Goal: Find specific page/section: Find specific page/section

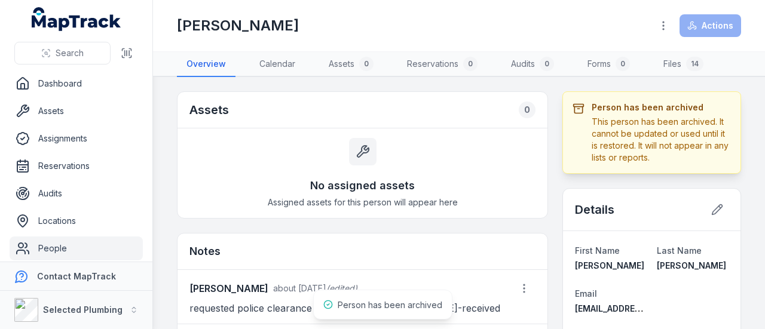
scroll to position [116, 0]
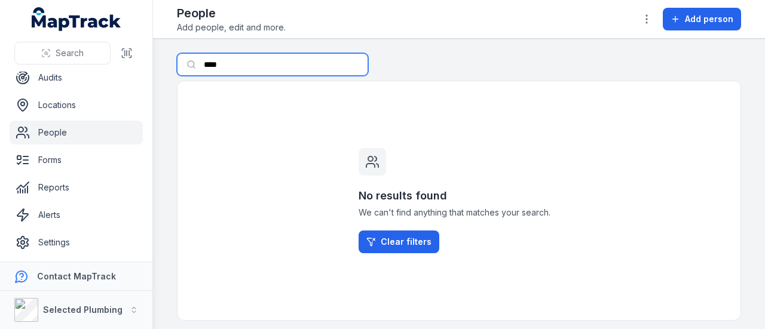
drag, startPoint x: 234, startPoint y: 63, endPoint x: 176, endPoint y: 60, distance: 58.1
click at [176, 60] on main "Search for people **** No results found We can't find anything that matches you…" at bounding box center [459, 184] width 612 height 291
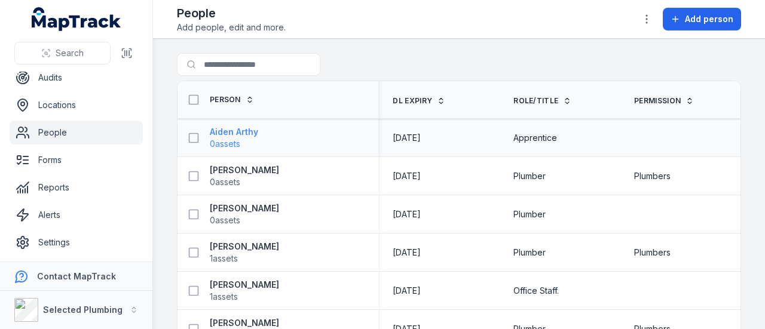
click at [246, 138] on strong "Aiden Arthy" at bounding box center [234, 132] width 48 height 12
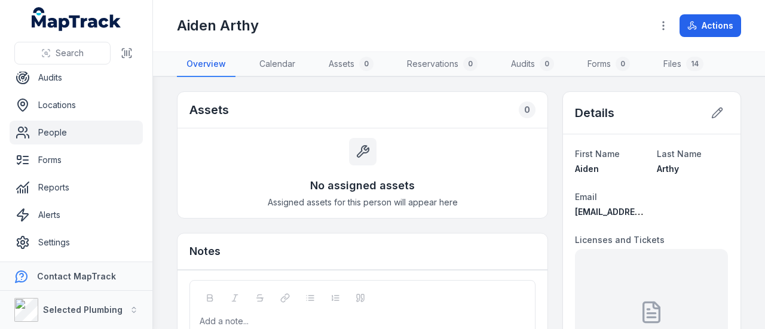
click at [56, 135] on link "People" at bounding box center [76, 133] width 133 height 24
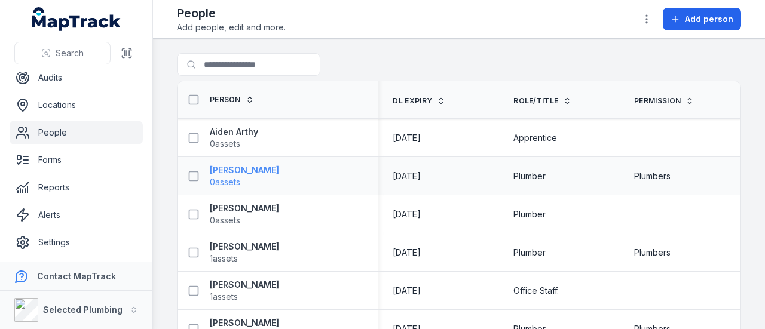
click at [279, 175] on strong "[PERSON_NAME]" at bounding box center [244, 170] width 69 height 12
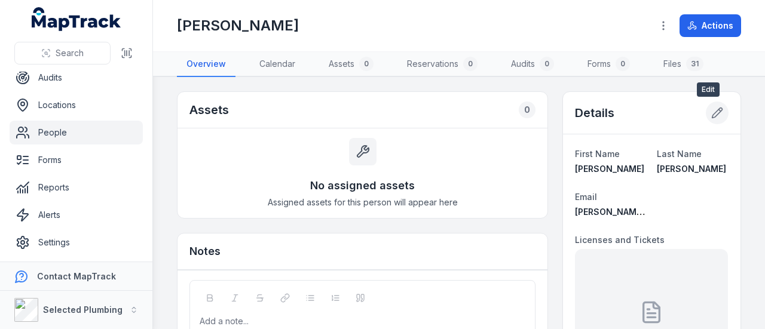
click at [711, 111] on icon at bounding box center [717, 113] width 12 height 12
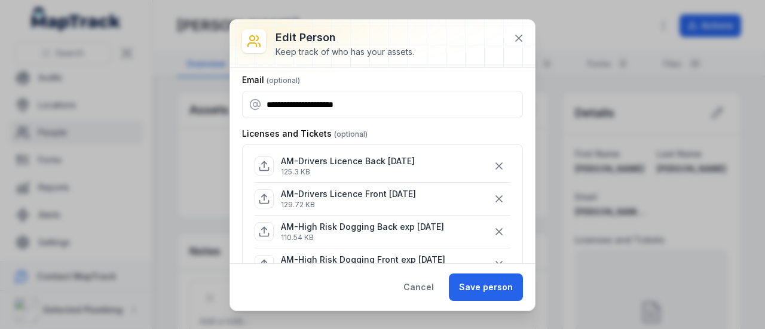
scroll to position [120, 0]
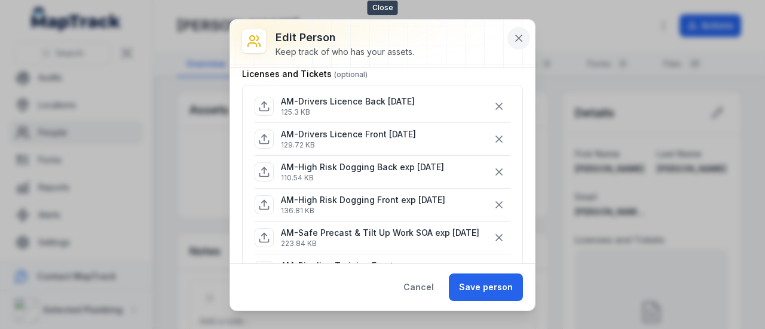
click at [517, 36] on icon at bounding box center [519, 38] width 6 height 6
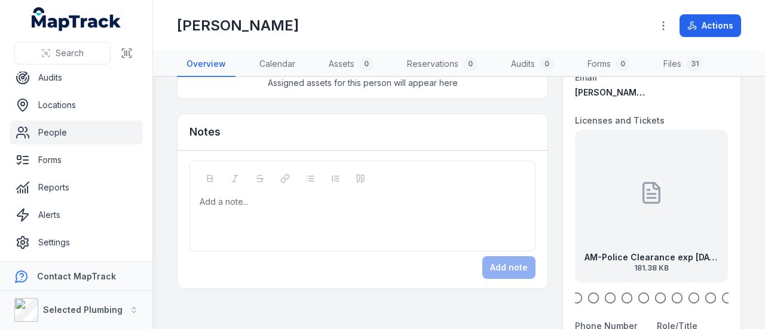
click at [571, 300] on icon "button" at bounding box center [577, 298] width 12 height 12
click at [765, 233] on main "Assets 0 No assigned assets Assigned assets for this person will appear here No…" at bounding box center [459, 203] width 612 height 252
click at [740, 219] on main "Assets 0 No assigned assets Assigned assets for this person will appear here No…" at bounding box center [459, 203] width 612 height 252
click at [753, 225] on main "Assets 0 No assigned assets Assigned assets for this person will appear here No…" at bounding box center [459, 203] width 612 height 252
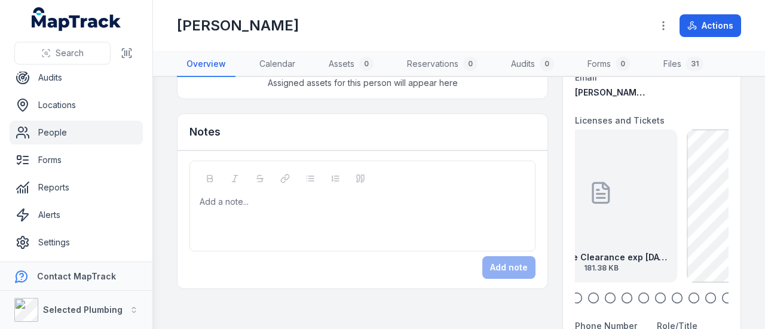
drag, startPoint x: 655, startPoint y: 206, endPoint x: 579, endPoint y: 193, distance: 77.0
click at [590, 193] on div at bounding box center [602, 193] width 24 height 108
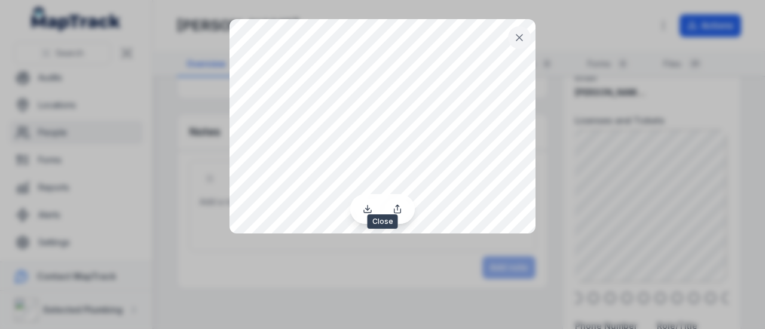
click at [523, 35] on icon at bounding box center [520, 38] width 12 height 12
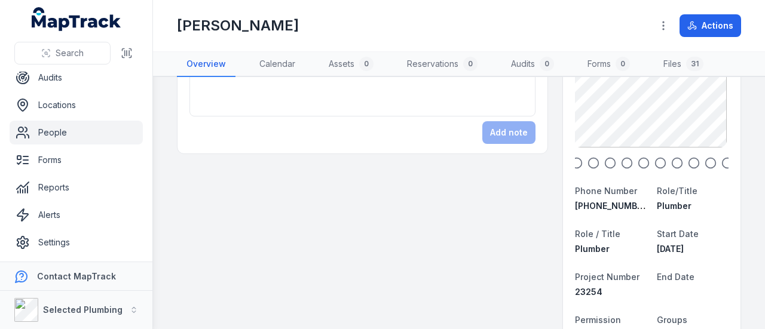
scroll to position [0, 0]
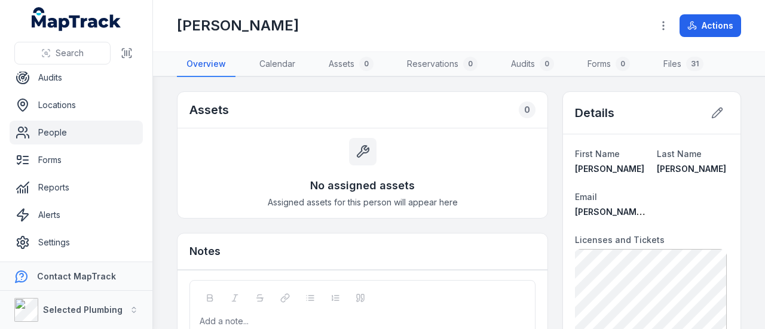
click at [415, 251] on div "Notes" at bounding box center [363, 252] width 370 height 36
click at [66, 133] on link "People" at bounding box center [76, 133] width 133 height 24
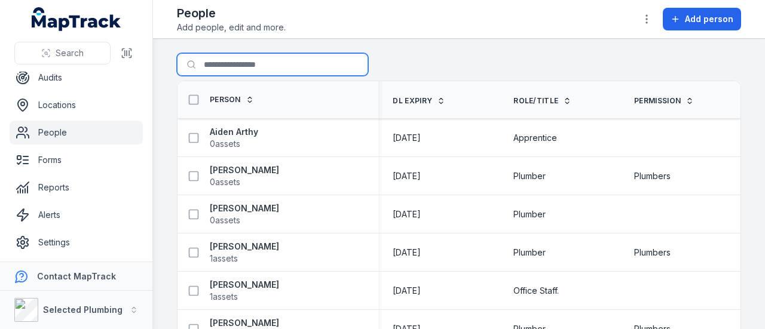
click at [205, 62] on input "Search for people" at bounding box center [272, 64] width 191 height 23
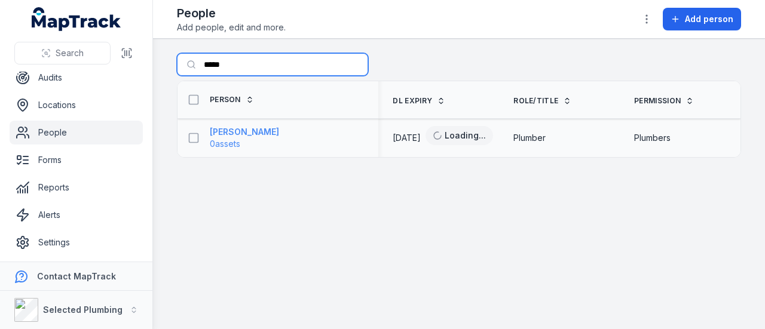
type input "*****"
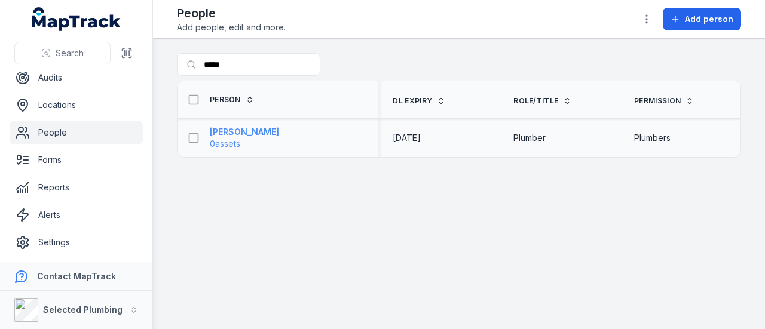
click at [234, 131] on strong "[PERSON_NAME]" at bounding box center [244, 132] width 69 height 12
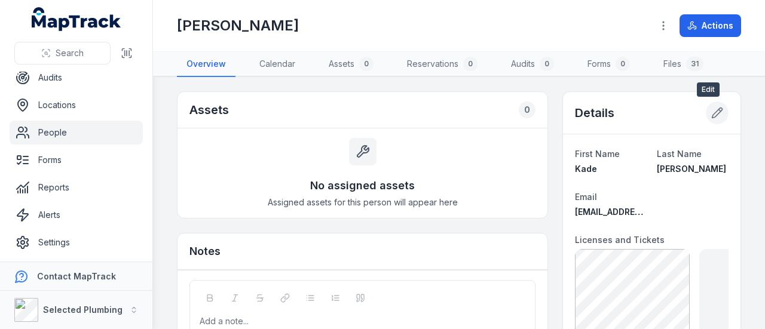
click at [711, 109] on icon at bounding box center [717, 113] width 12 height 12
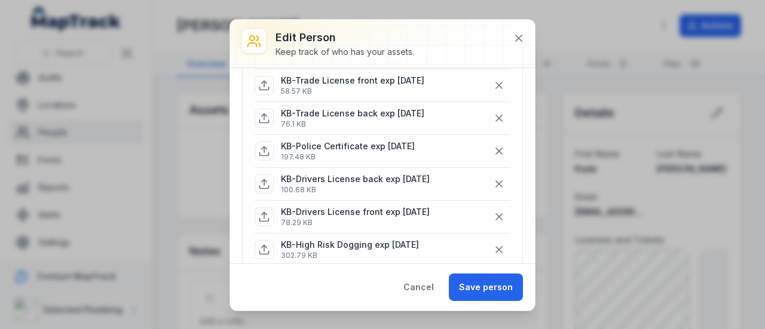
scroll to position [299, 0]
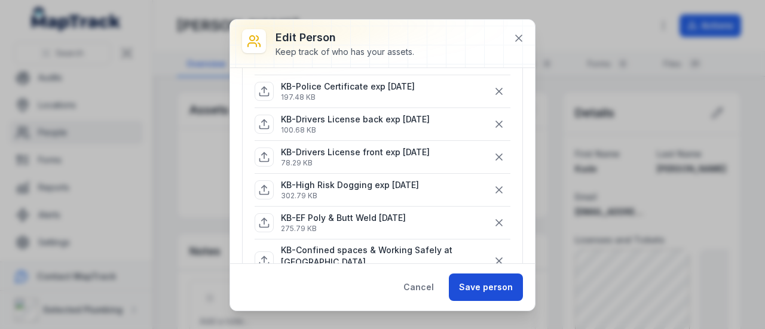
click at [497, 283] on button "Save person" at bounding box center [486, 288] width 74 height 28
